Goal: Navigation & Orientation: Find specific page/section

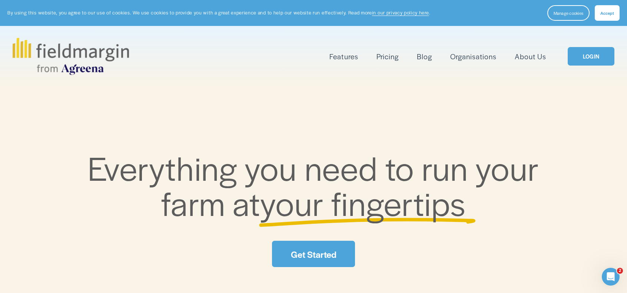
click at [585, 56] on link "LOGIN" at bounding box center [591, 56] width 47 height 19
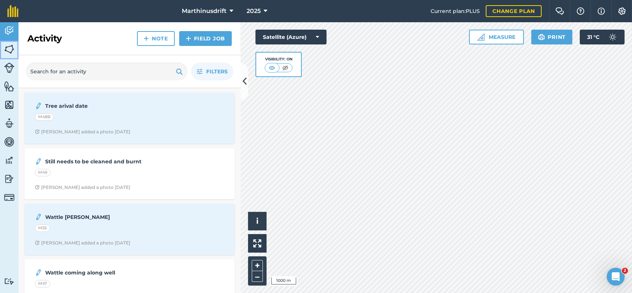
click at [11, 50] on img at bounding box center [9, 49] width 10 height 11
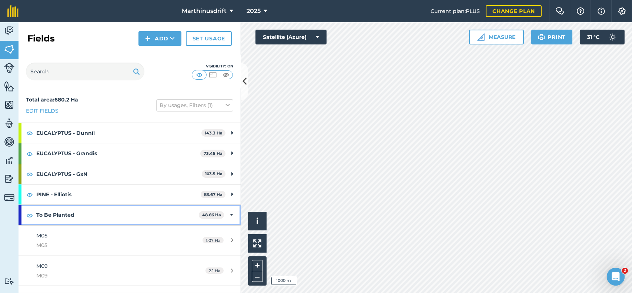
click at [230, 215] on icon at bounding box center [231, 215] width 3 height 8
